Goal: Navigation & Orientation: Find specific page/section

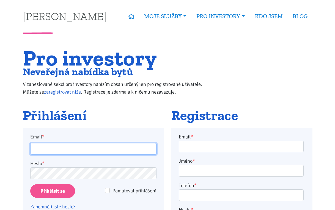
click at [64, 147] on input "Email *" at bounding box center [93, 149] width 126 height 12
type input "robert@lhota.biz"
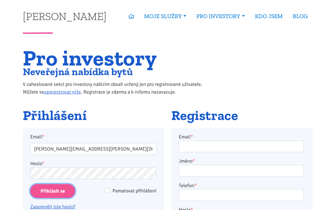
click at [54, 195] on input "Přihlásit se" at bounding box center [52, 191] width 45 height 14
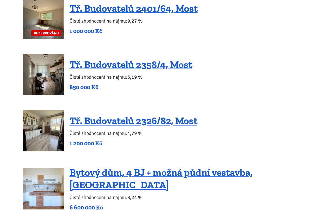
scroll to position [663, 0]
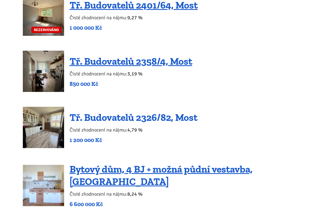
click at [110, 111] on link "Tř. Budovatelů 2326/82, Most" at bounding box center [134, 117] width 128 height 12
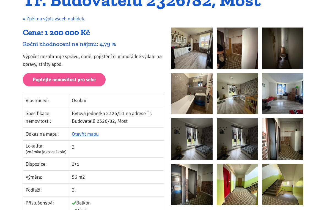
scroll to position [70, 0]
